Goal: Find specific page/section: Find specific page/section

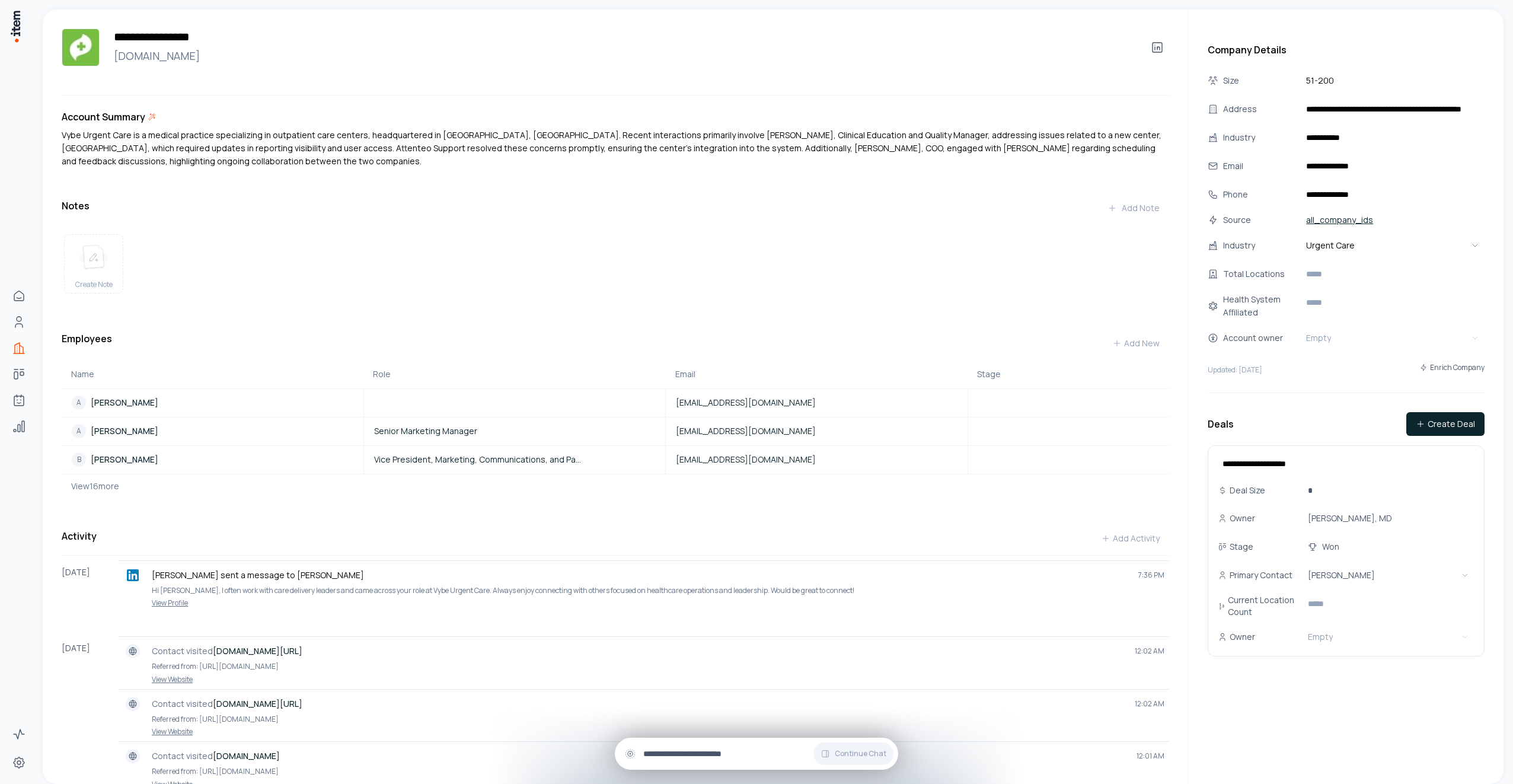
click at [693, 753] on input "text" at bounding box center [766, 753] width 246 height 13
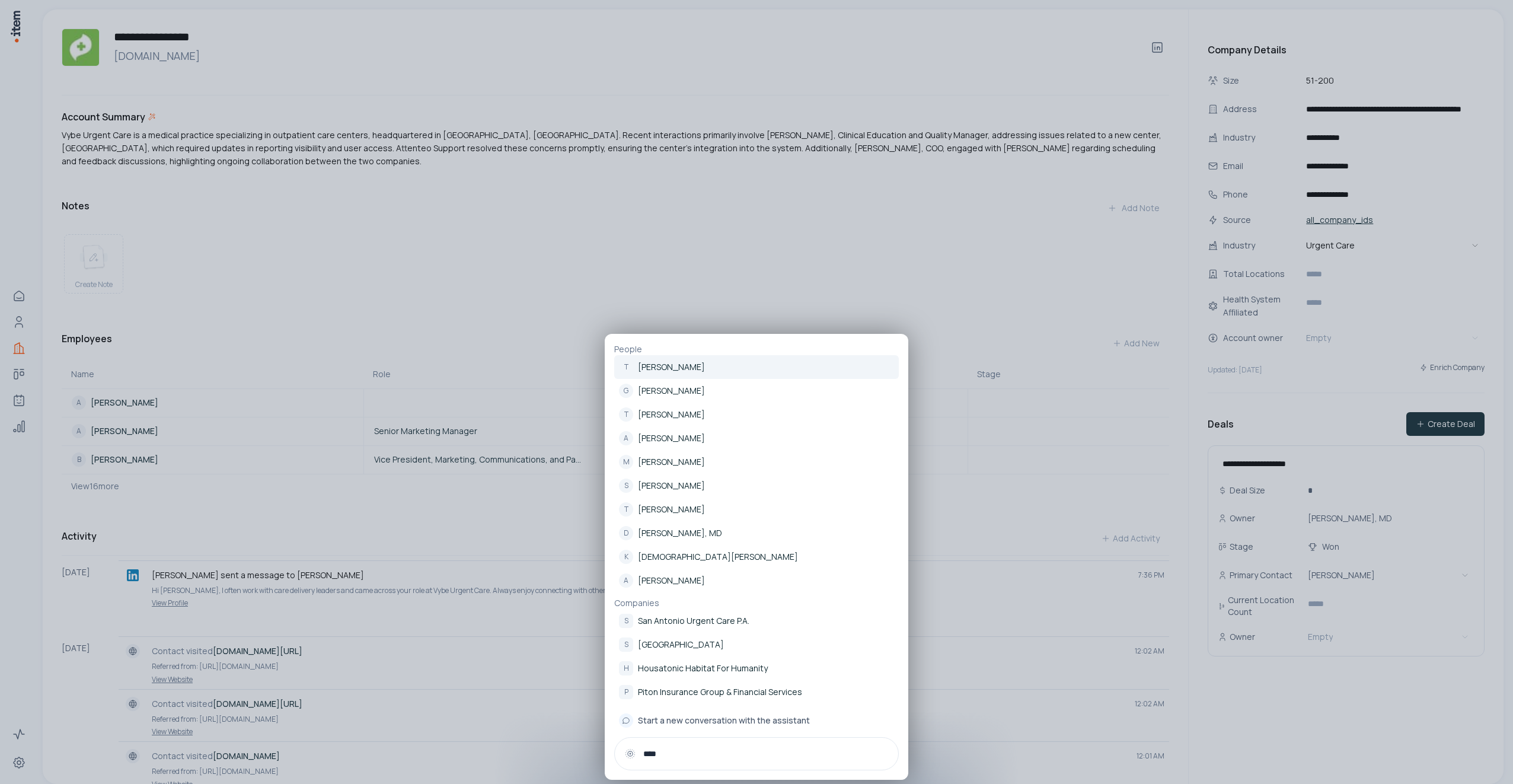
type input "****"
click at [724, 365] on link "T Toni Kell-O'Rourke" at bounding box center [756, 367] width 284 height 24
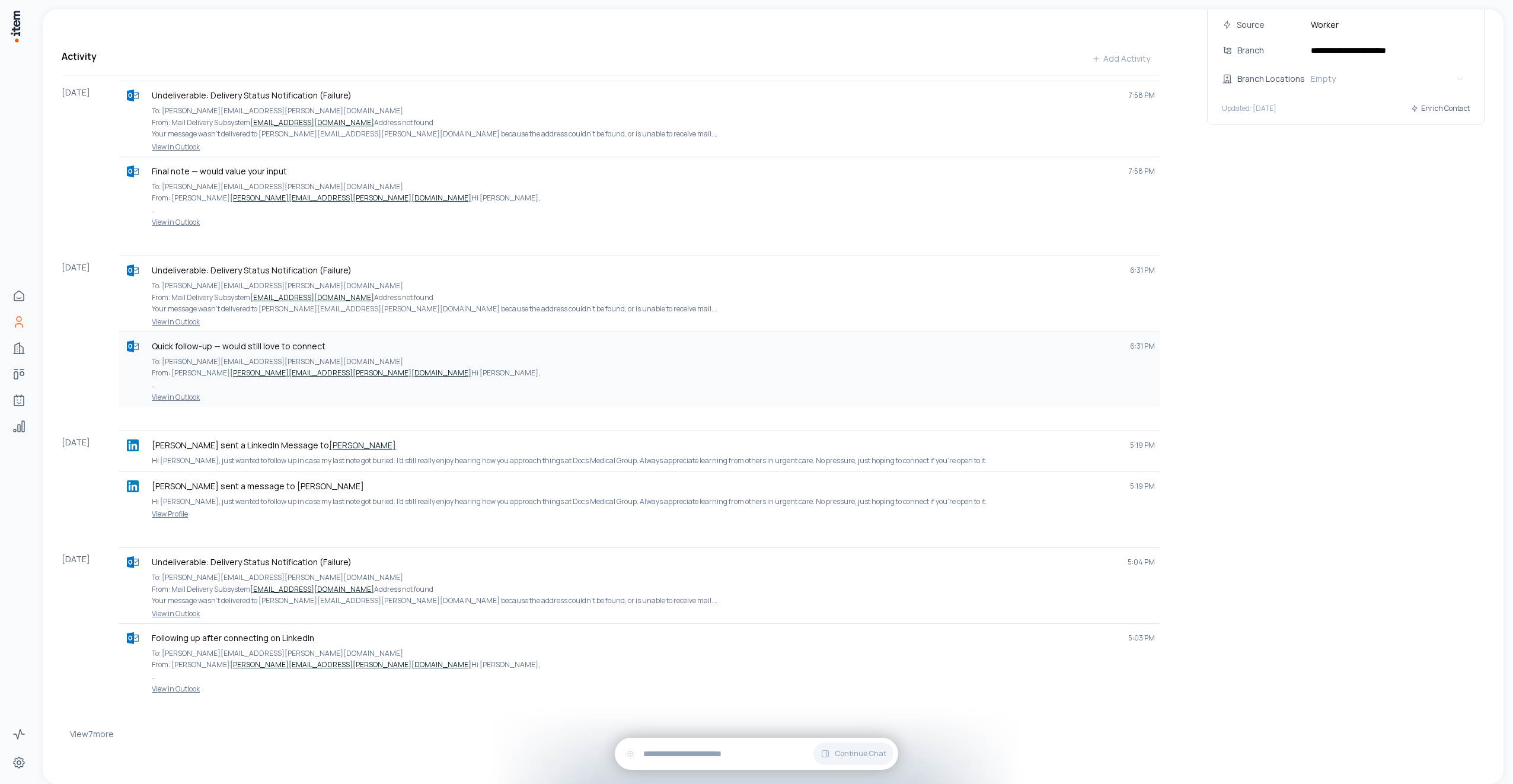
scroll to position [378, 0]
click at [102, 734] on button "View 7 more" at bounding box center [92, 734] width 44 height 24
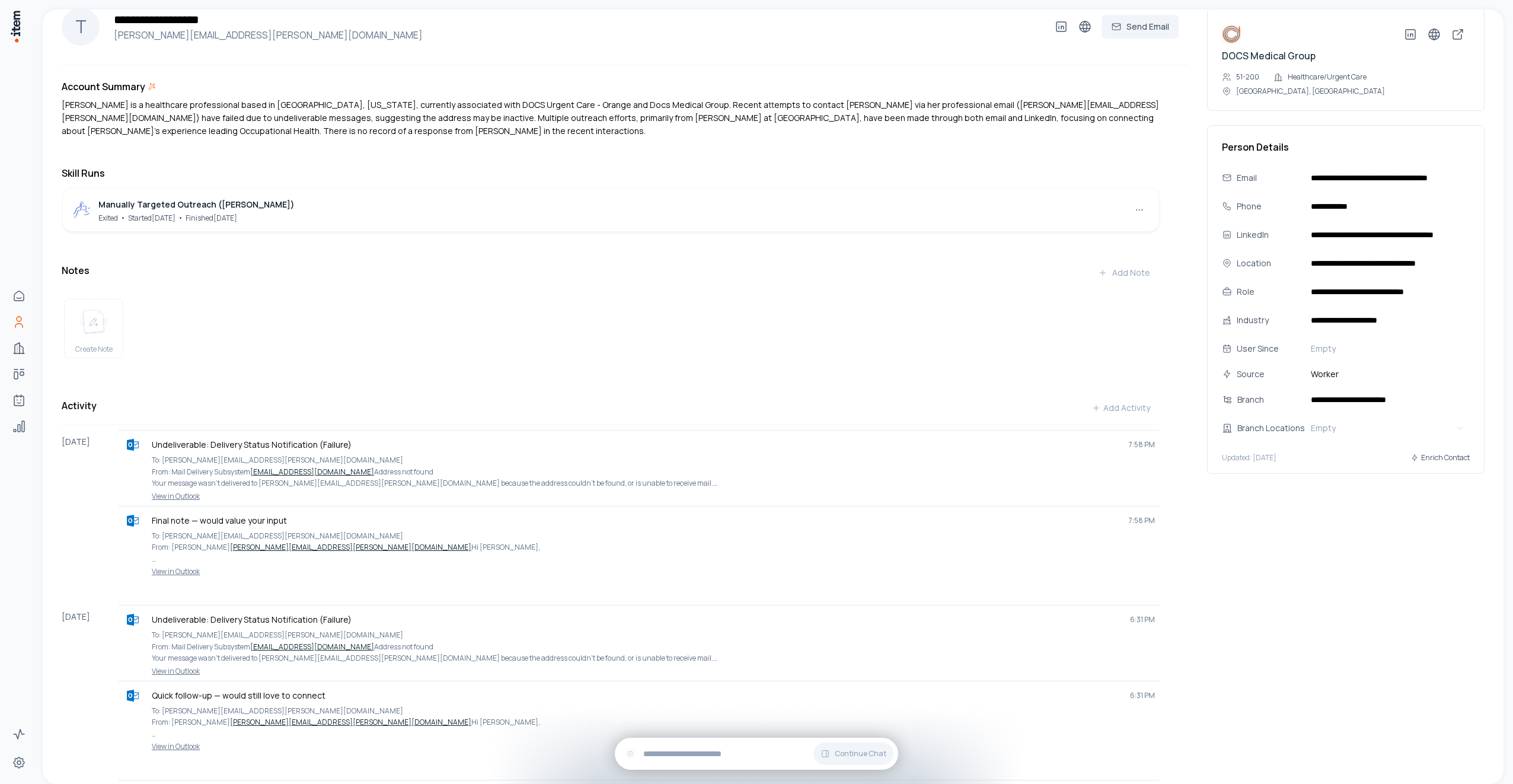
scroll to position [0, 0]
